Goal: Task Accomplishment & Management: Use online tool/utility

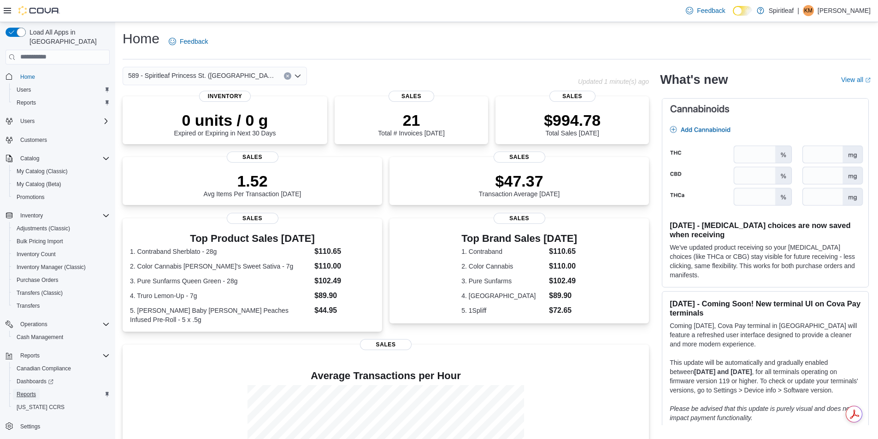
click at [25, 391] on span "Reports" at bounding box center [26, 394] width 19 height 7
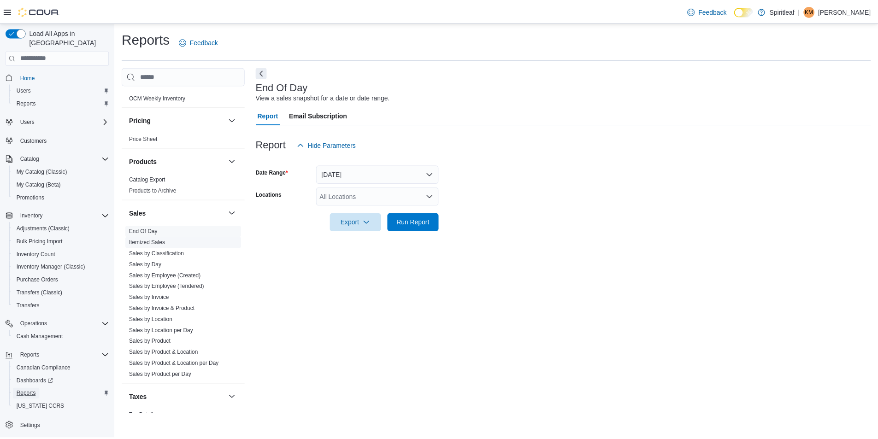
scroll to position [599, 0]
click at [160, 316] on link "Sales by Location" at bounding box center [152, 319] width 44 height 6
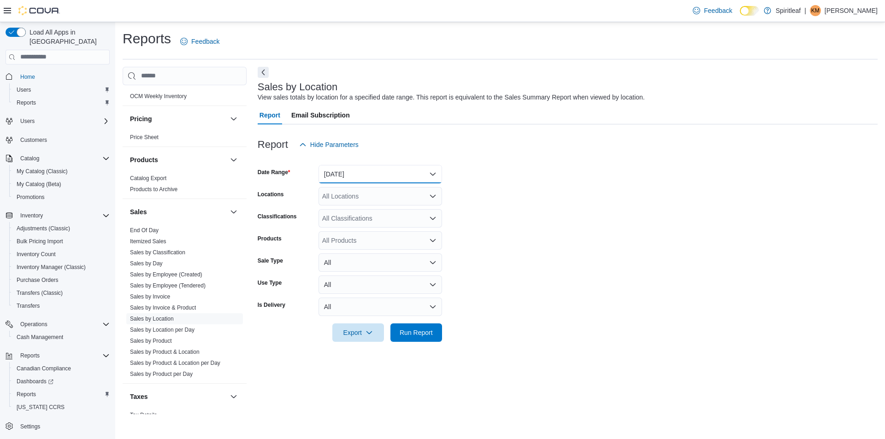
click at [369, 170] on button "[DATE]" at bounding box center [379, 174] width 123 height 18
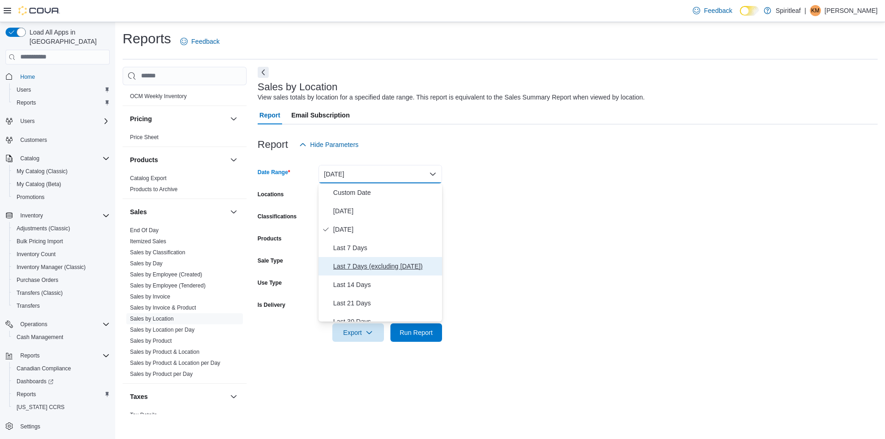
click at [390, 264] on span "Last 7 Days (excluding [DATE])" at bounding box center [385, 266] width 105 height 11
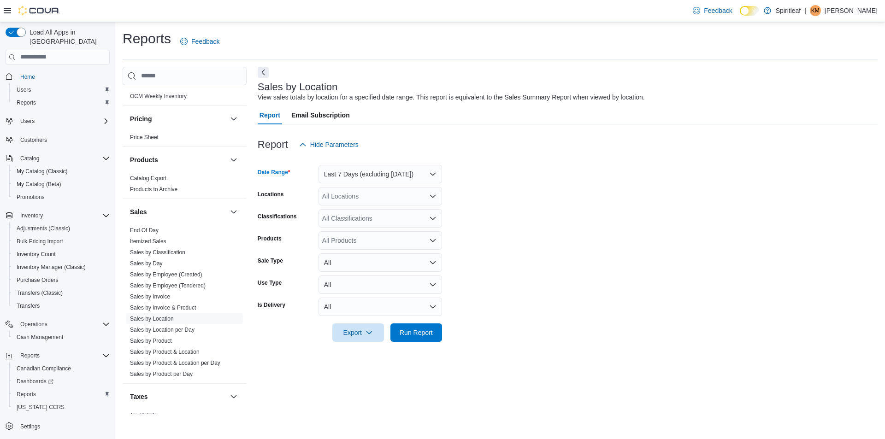
click at [374, 193] on div "All Locations" at bounding box center [379, 196] width 123 height 18
type input "***"
click at [357, 211] on span "589 - Spiritleaf Princess St. (Kingston)" at bounding box center [427, 211] width 151 height 9
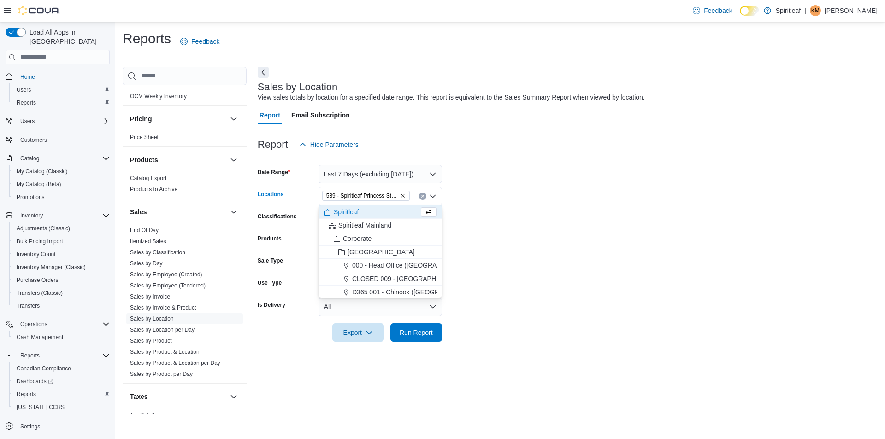
click at [593, 191] on form "Date Range Last 7 Days (excluding today) Locations 589 - Spiritleaf Princess St…" at bounding box center [568, 248] width 620 height 188
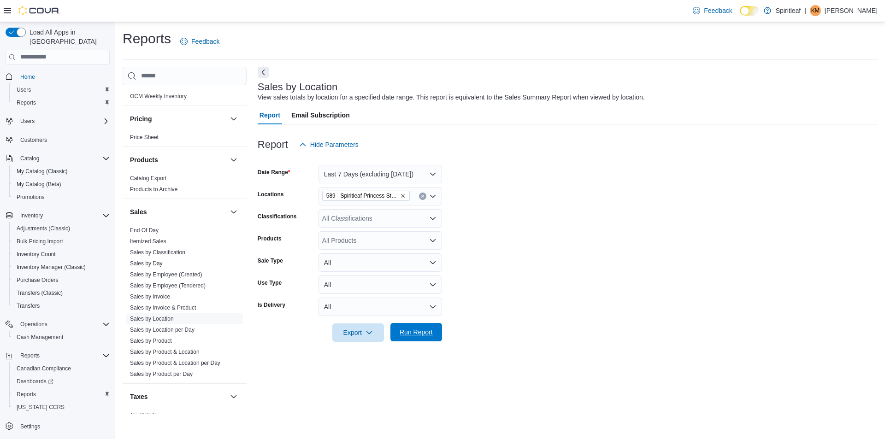
drag, startPoint x: 427, startPoint y: 325, endPoint x: 433, endPoint y: 327, distance: 6.1
click at [427, 326] on span "Run Report" at bounding box center [416, 332] width 41 height 18
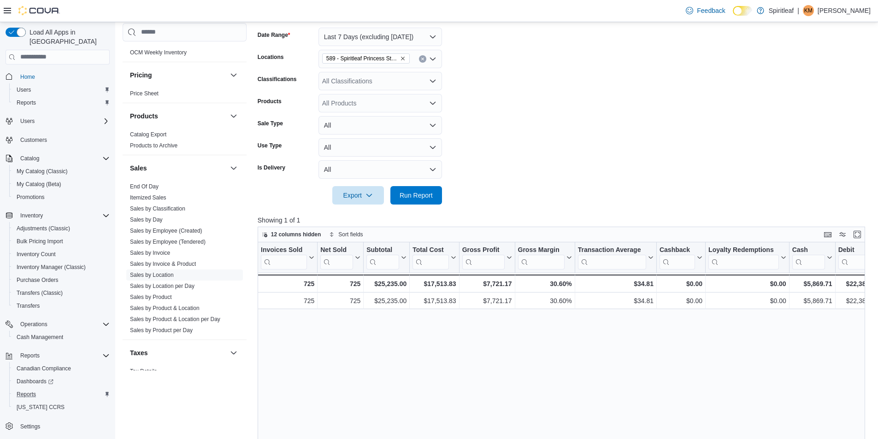
scroll to position [138, 0]
click at [37, 389] on link "Reports" at bounding box center [26, 394] width 27 height 11
click at [28, 391] on span "Reports" at bounding box center [26, 394] width 19 height 7
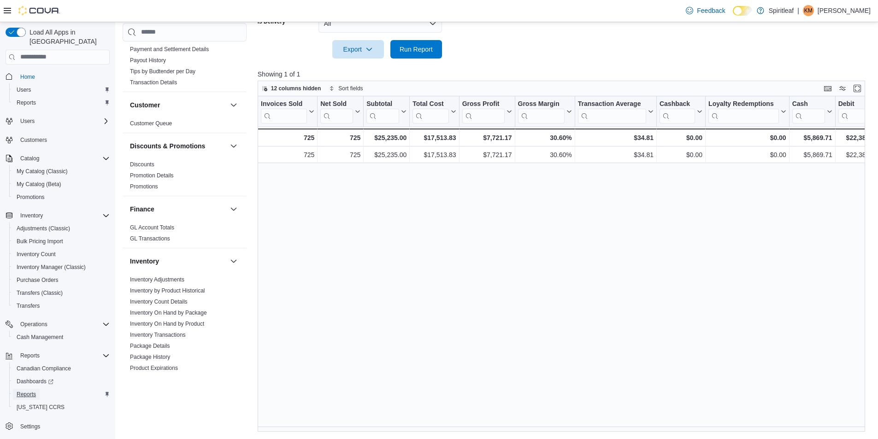
scroll to position [253, 0]
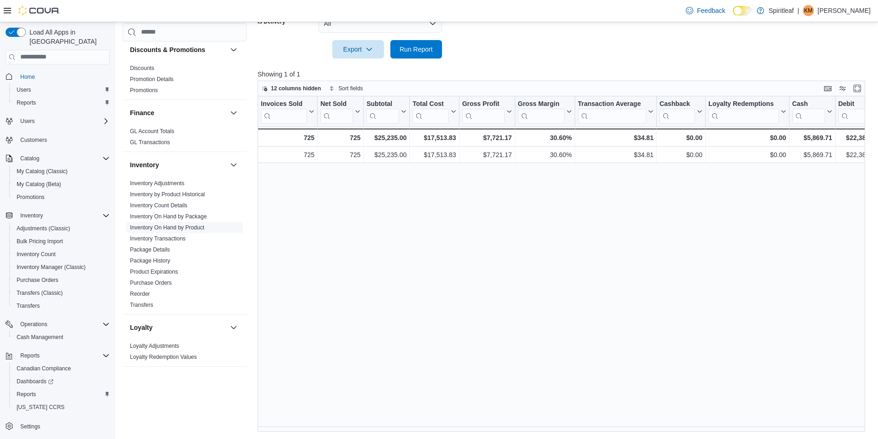
click at [158, 224] on link "Inventory On Hand by Product" at bounding box center [167, 227] width 74 height 6
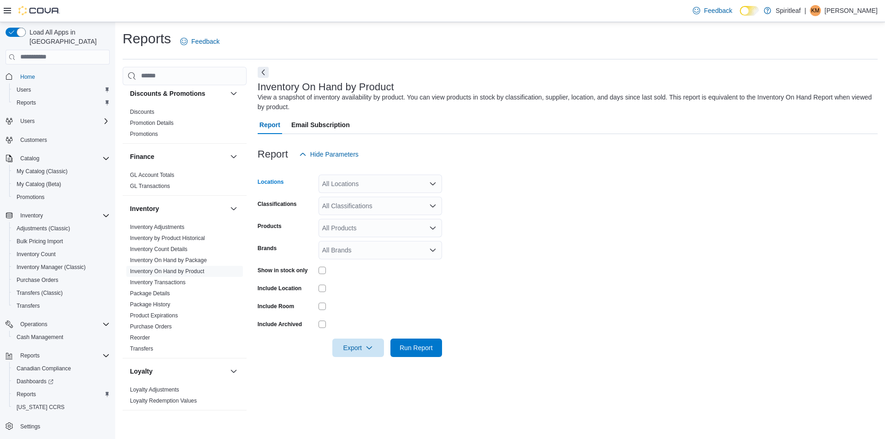
click at [346, 182] on div "All Locations" at bounding box center [379, 184] width 123 height 18
type input "***"
click at [352, 200] on span "Choose from the following options" at bounding box center [347, 199] width 10 height 9
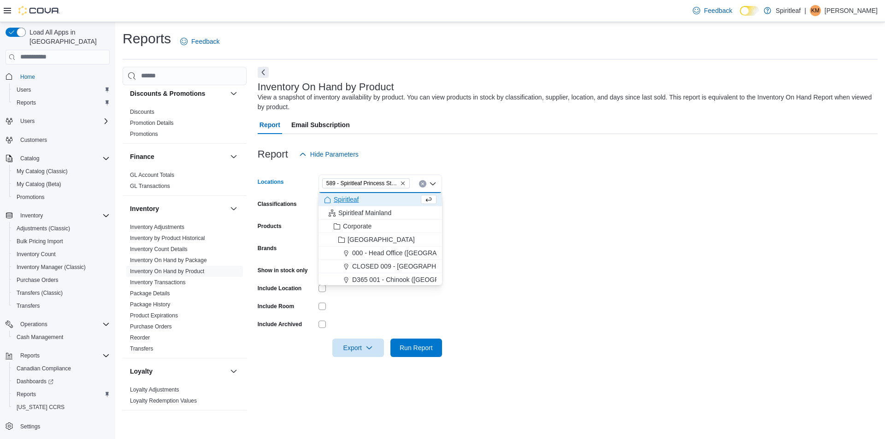
click at [626, 227] on form "Locations 589 - Spiritleaf Princess St. (Kingston) Combo box. Selected. 589 - S…" at bounding box center [568, 261] width 620 height 194
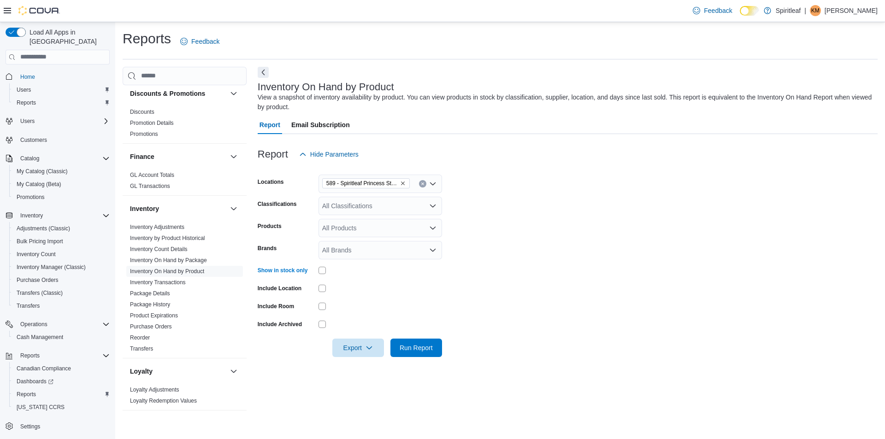
click at [551, 298] on form "Locations 589 - Spiritleaf Princess St. (Kingston) Classifications All Classifi…" at bounding box center [568, 261] width 620 height 194
click at [407, 214] on div "All Classifications" at bounding box center [379, 206] width 123 height 18
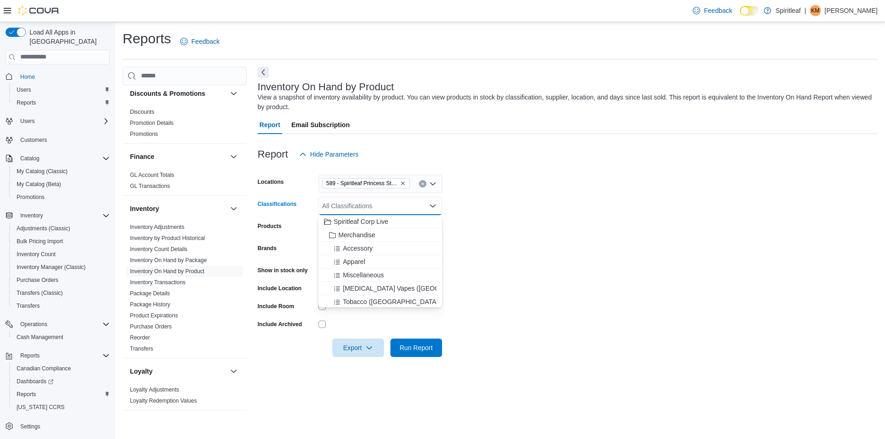
click at [578, 223] on form "Locations 589 - Spiritleaf Princess St. (Kingston) Classifications All Classifi…" at bounding box center [568, 261] width 620 height 194
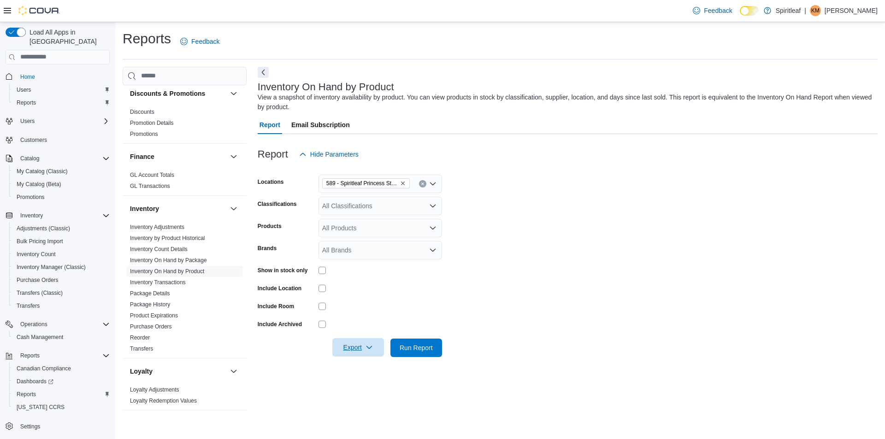
click at [348, 351] on span "Export" at bounding box center [358, 347] width 41 height 18
click at [379, 371] on button "Export to Excel" at bounding box center [359, 366] width 53 height 18
